Goal: Check status: Check status

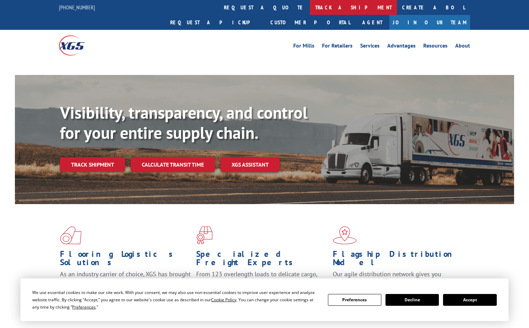
click at [310, 8] on link "track a shipment" at bounding box center [353, 7] width 87 height 15
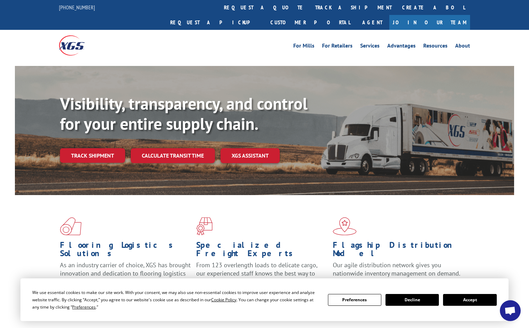
click at [483, 298] on button "Accept" at bounding box center [469, 300] width 53 height 12
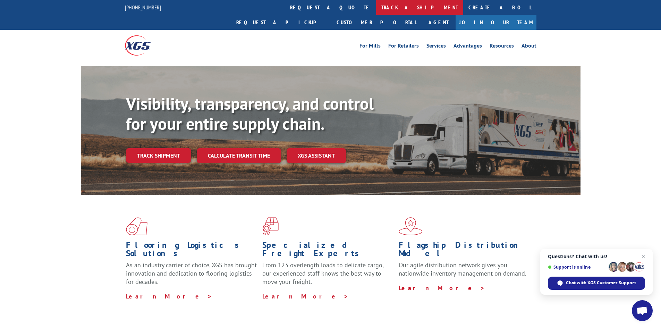
click at [376, 9] on link "track a shipment" at bounding box center [419, 7] width 87 height 15
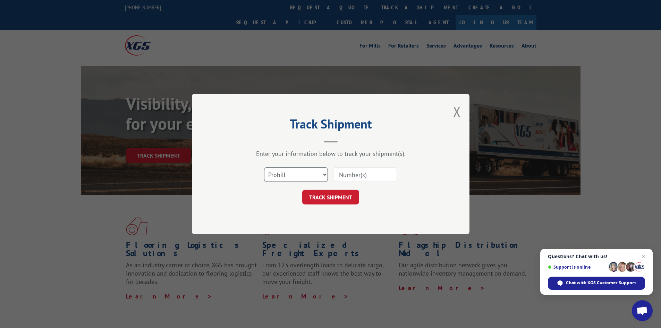
click at [300, 173] on select "Select category... Probill BOL PO" at bounding box center [296, 174] width 64 height 15
select select "bol"
click at [264, 167] on select "Select category... Probill BOL PO" at bounding box center [296, 174] width 64 height 15
click at [350, 177] on input at bounding box center [365, 174] width 64 height 15
paste input "7048694"
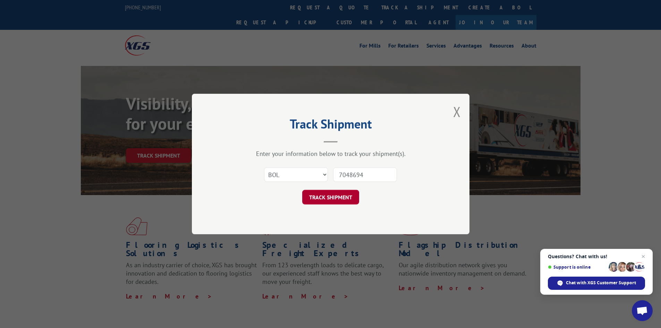
type input "7048694"
click at [345, 198] on button "TRACK SHIPMENT" at bounding box center [330, 197] width 57 height 15
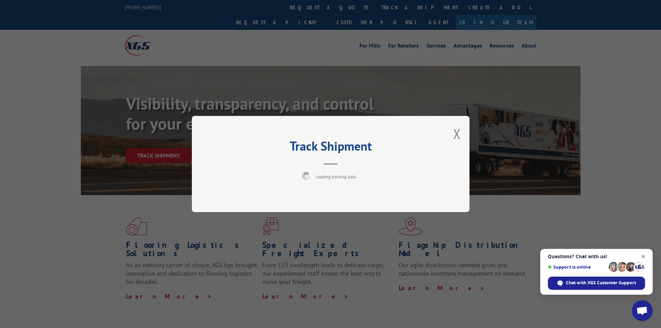
click at [529, 255] on span "Close chat" at bounding box center [643, 256] width 9 height 9
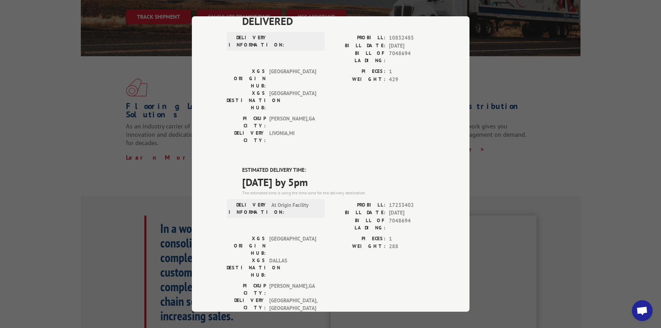
scroll to position [128, 0]
